Goal: Information Seeking & Learning: Check status

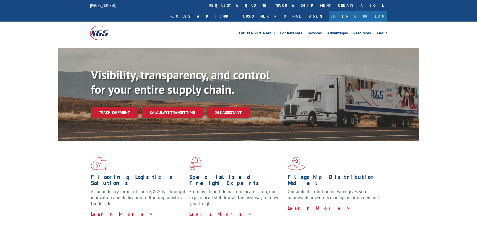
click at [272, 3] on link "track a shipment" at bounding box center [303, 5] width 63 height 11
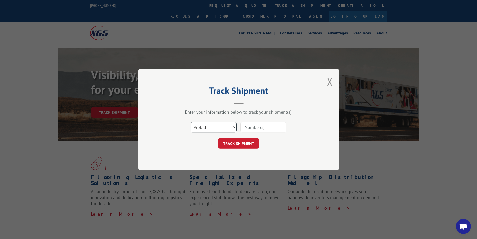
click at [236, 126] on select "Select category... Probill BOL PO" at bounding box center [214, 127] width 46 height 11
select select "bol"
click at [191, 122] on select "Select category... Probill BOL PO" at bounding box center [214, 127] width 46 height 11
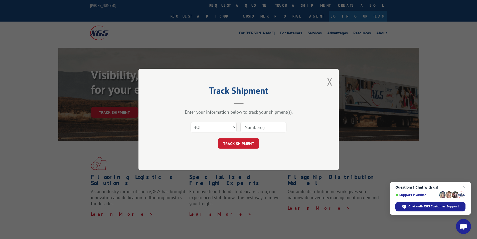
click at [255, 127] on input at bounding box center [263, 127] width 46 height 11
type input "50868668"
click at [248, 140] on button "TRACK SHIPMENT" at bounding box center [238, 143] width 41 height 11
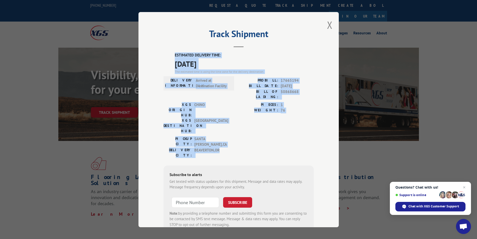
drag, startPoint x: 171, startPoint y: 52, endPoint x: 218, endPoint y: 125, distance: 87.0
click at [218, 125] on div "Track Shipment ESTIMATED DELIVERY TIME: [DATE] The estimated time is using the …" at bounding box center [239, 119] width 200 height 215
copy div "ESTIMATED DELIVERY TIME: [DATE] The estimated time is using the time zone for t…"
